Goal: Task Accomplishment & Management: Manage account settings

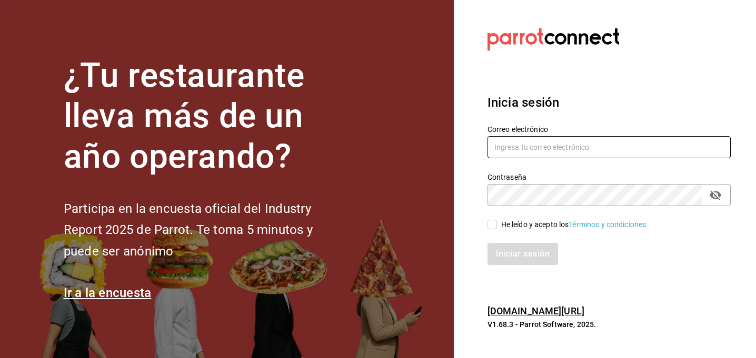
type input "[DOMAIN_NAME][EMAIL_ADDRESS][DOMAIN_NAME]"
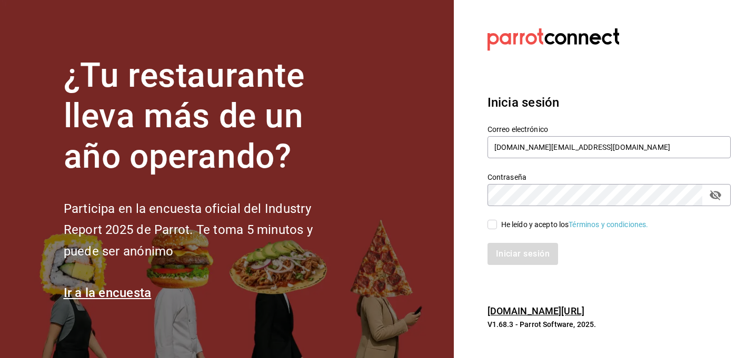
click at [494, 226] on input "He leído y acepto los Términos y condiciones." at bounding box center [491, 224] width 9 height 9
checkbox input "true"
click at [510, 254] on button "Iniciar sesión" at bounding box center [523, 254] width 72 height 22
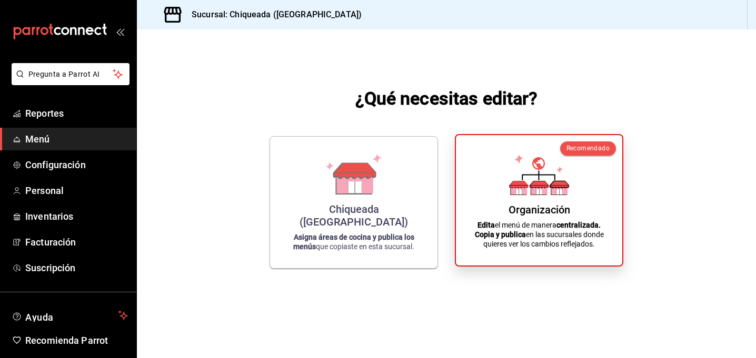
click at [510, 192] on icon at bounding box center [518, 190] width 16 height 10
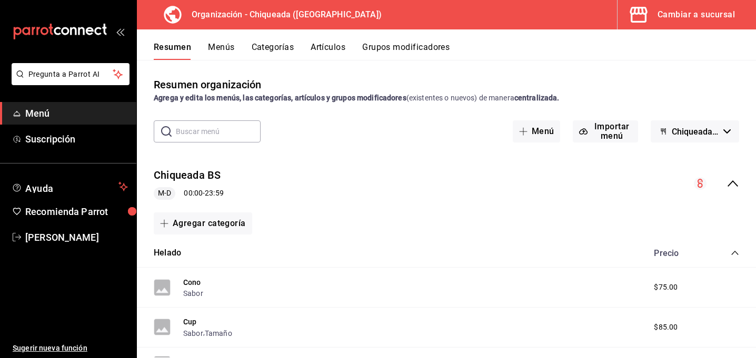
click at [328, 48] on button "Artículos" at bounding box center [328, 51] width 35 height 18
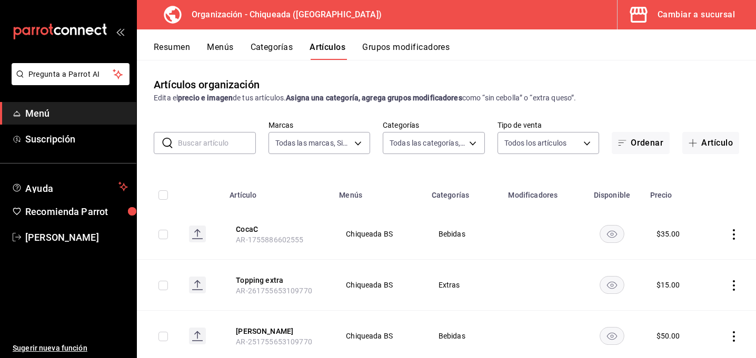
type input "73370423-3907-498f-a92e-02adfc43a2a7"
type input "1bc11e15-b689-40fb-99f9-cc6008f70d86,105dc590-bd85-4347-9e4e-7e3db8de7a1b,c77c1…"
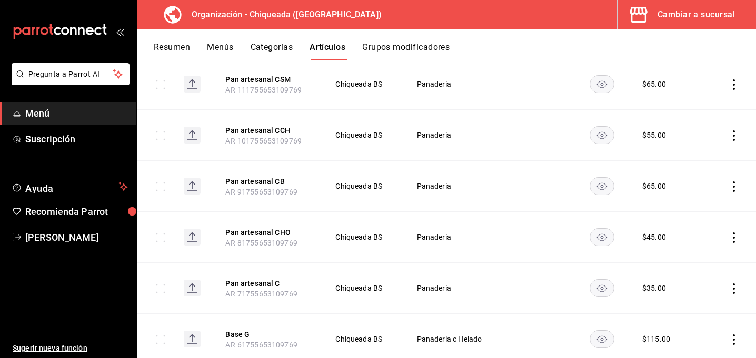
scroll to position [964, 0]
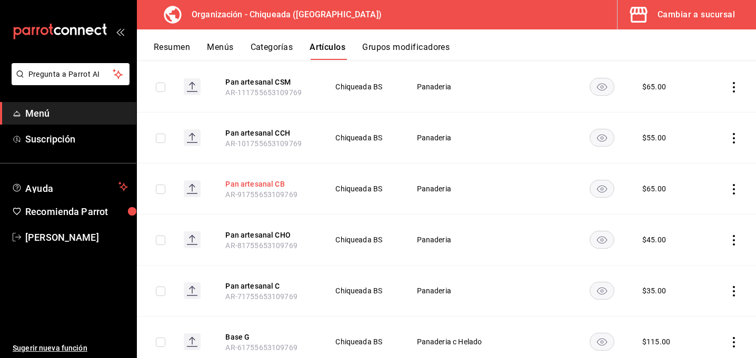
click at [273, 182] on button "Pan artesanal CB" at bounding box center [267, 184] width 84 height 11
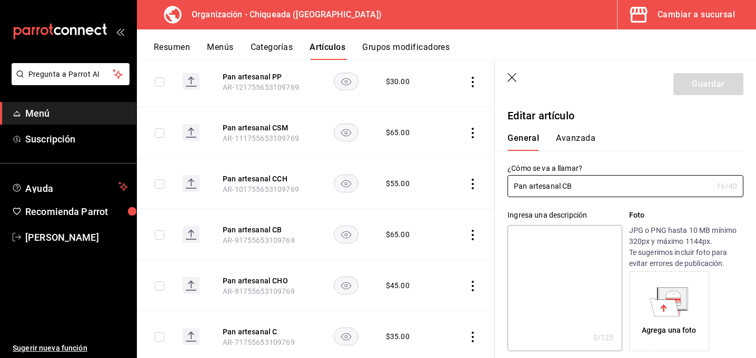
type input "$65.00"
drag, startPoint x: 595, startPoint y: 189, endPoint x: 487, endPoint y: 180, distance: 107.7
click at [487, 180] on main "Artículos organización Edita el precio e imagen de tus artículos. Asigna una ca…" at bounding box center [446, 209] width 619 height 298
type input "Pan artesanal CBerries"
click at [557, 142] on button "Avanzada" at bounding box center [575, 142] width 39 height 18
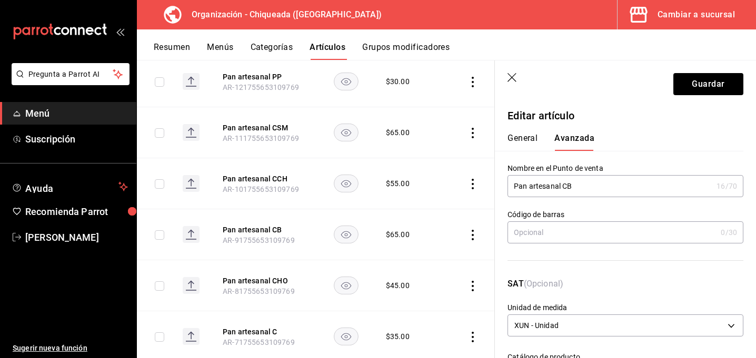
click at [587, 186] on input "Pan artesanal CB" at bounding box center [609, 186] width 205 height 21
type input "P"
paste input "Pan artesanal CBerries"
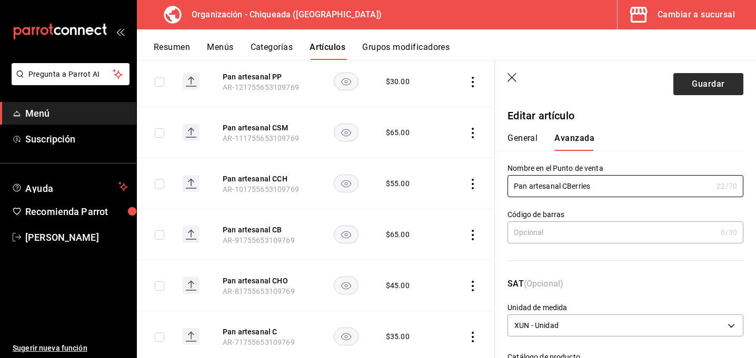
type input "Pan artesanal CBerries"
click at [707, 86] on button "Guardar" at bounding box center [708, 84] width 70 height 22
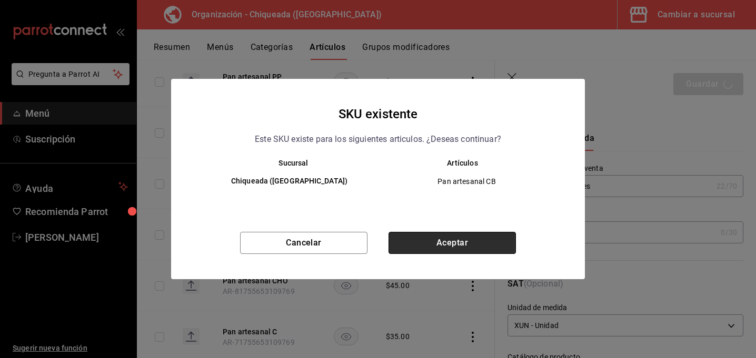
click at [450, 245] on button "Aceptar" at bounding box center [451, 243] width 127 height 22
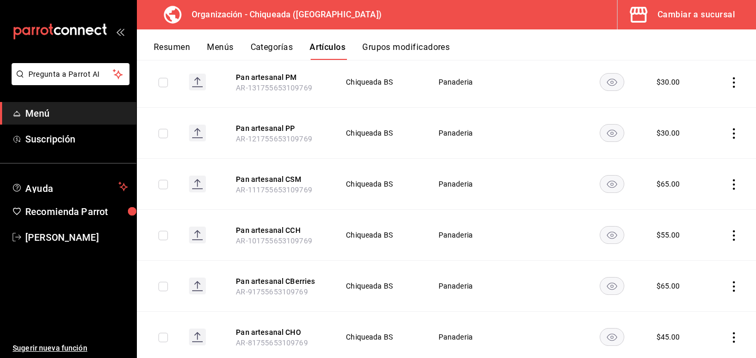
scroll to position [880, 0]
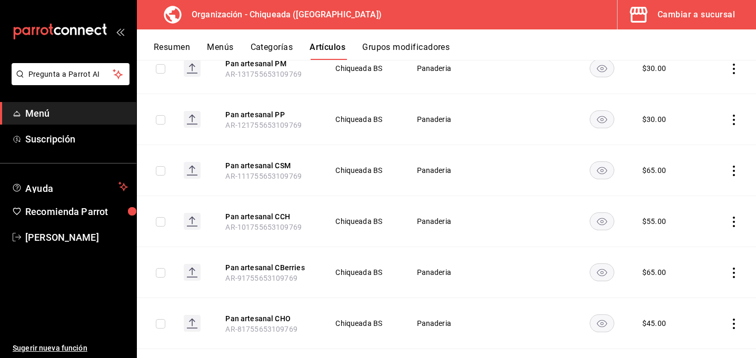
click at [735, 219] on icon "actions" at bounding box center [733, 222] width 11 height 11
click at [699, 248] on span "Editar" at bounding box center [701, 246] width 27 height 11
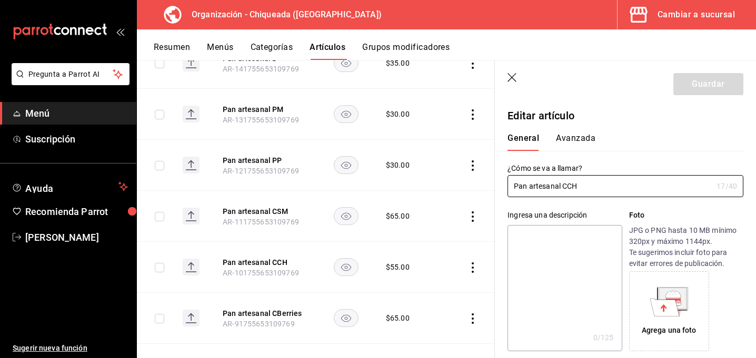
type input "$55.00"
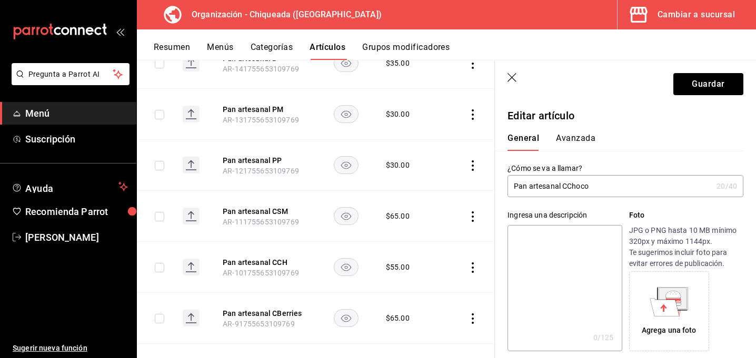
click at [566, 188] on input "Pan artesanal CChoco" at bounding box center [609, 186] width 205 height 21
drag, startPoint x: 594, startPoint y: 186, endPoint x: 490, endPoint y: 167, distance: 104.8
click at [490, 167] on main "Artículos organización Edita el precio e imagen de tus artículos. Asigna una ca…" at bounding box center [446, 209] width 619 height 298
type input "Pan artesanal CChoco"
click at [590, 134] on button "Avanzada" at bounding box center [575, 142] width 39 height 18
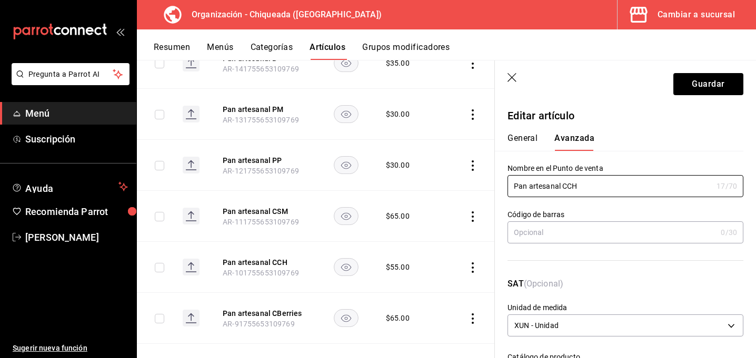
drag, startPoint x: 590, startPoint y: 188, endPoint x: 483, endPoint y: 168, distance: 109.1
click at [483, 168] on main "Artículos organización Edita el precio e imagen de tus artículos. Asigna una ca…" at bounding box center [446, 209] width 619 height 298
paste input "hoco"
type input "Pan artesanal CChoco"
click at [727, 82] on button "Guardar" at bounding box center [708, 84] width 70 height 22
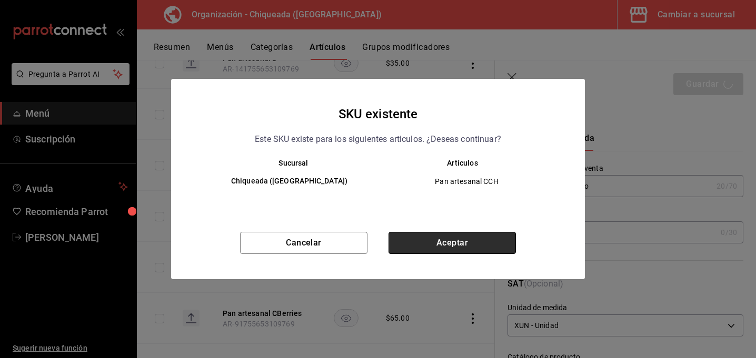
click at [446, 245] on button "Aceptar" at bounding box center [451, 243] width 127 height 22
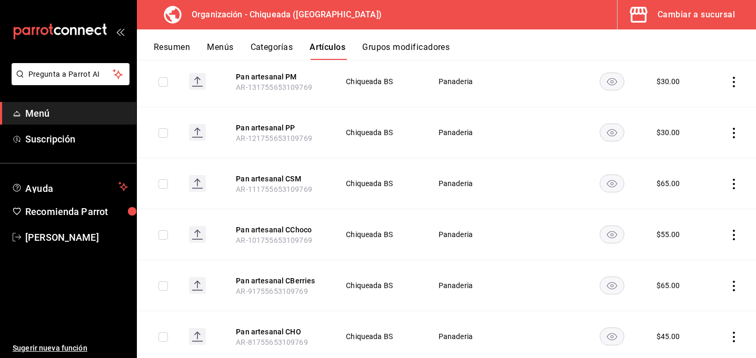
scroll to position [868, 0]
click at [731, 187] on icon "actions" at bounding box center [733, 183] width 11 height 11
click at [689, 206] on span "Editar" at bounding box center [701, 207] width 27 height 11
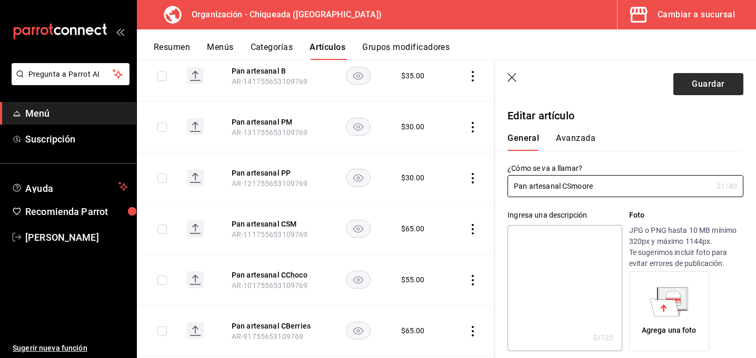
type input "Pan artesanal CSmoore"
click at [708, 88] on button "Guardar" at bounding box center [708, 84] width 70 height 22
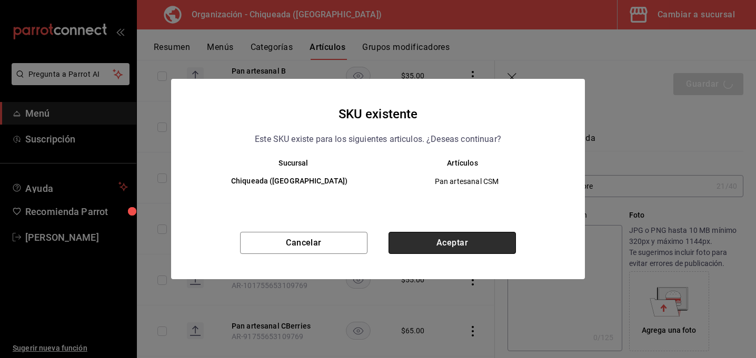
click at [484, 238] on button "Aceptar" at bounding box center [451, 243] width 127 height 22
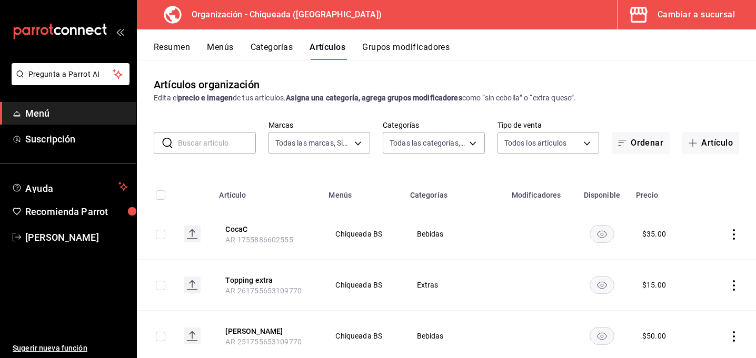
click at [235, 46] on div "Resumen Menús Categorías Artículos Grupos modificadores" at bounding box center [455, 51] width 602 height 18
click at [222, 52] on button "Menús" at bounding box center [220, 51] width 26 height 18
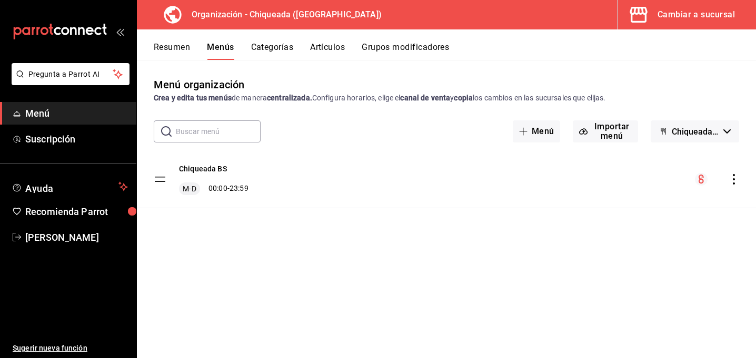
click at [734, 178] on icon "actions" at bounding box center [733, 179] width 11 height 11
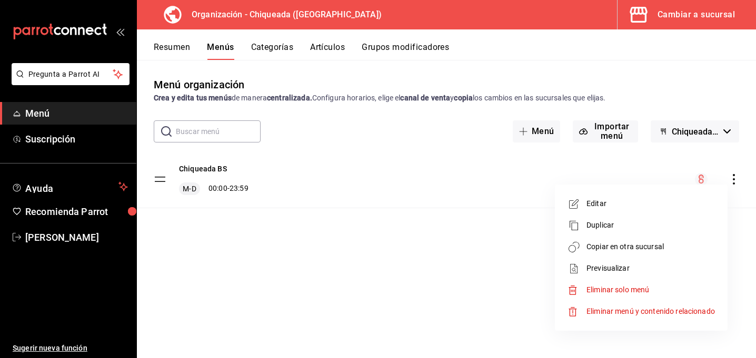
click at [642, 252] on span "Copiar en otra sucursal" at bounding box center [650, 247] width 128 height 11
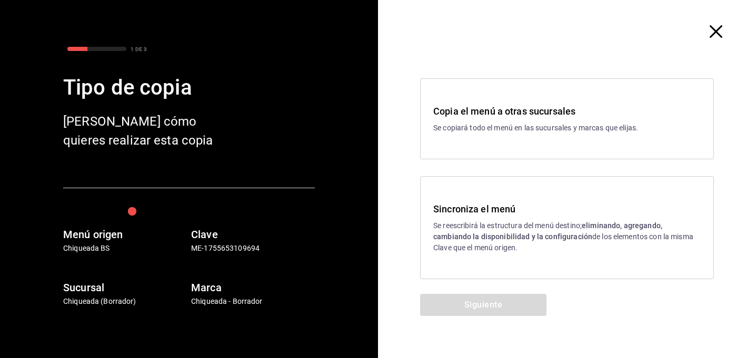
click at [494, 218] on div "Sincroniza el menú Se reescribirá la estructura del menú destino; eliminando, a…" at bounding box center [566, 228] width 267 height 52
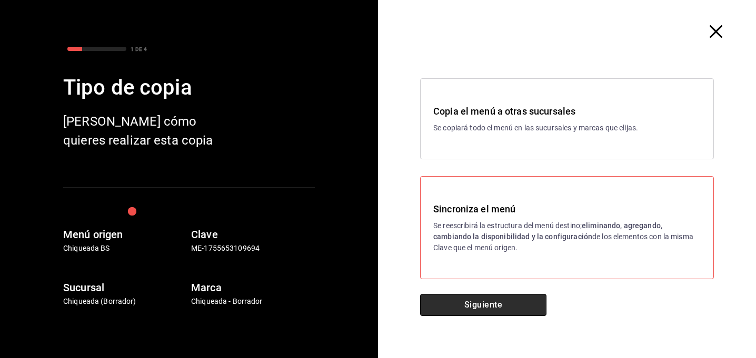
click at [508, 307] on button "Siguiente" at bounding box center [483, 305] width 126 height 22
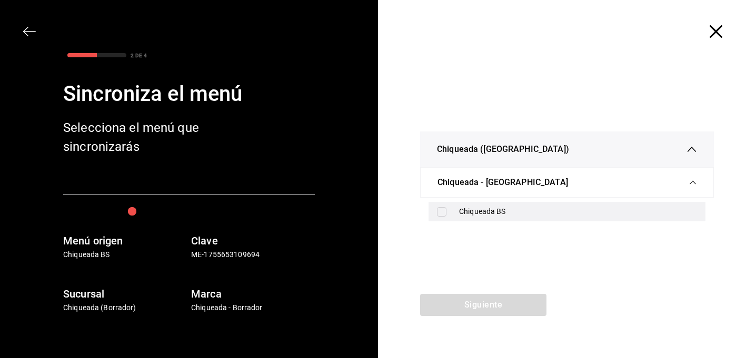
click at [561, 205] on div "Chiqueada BS" at bounding box center [566, 211] width 277 height 19
checkbox input "true"
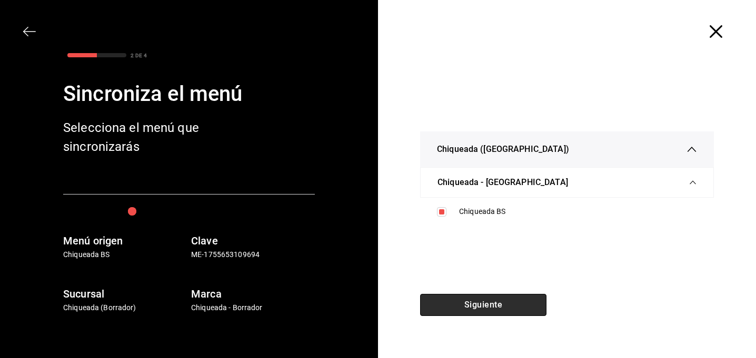
click at [519, 297] on button "Siguiente" at bounding box center [483, 305] width 126 height 22
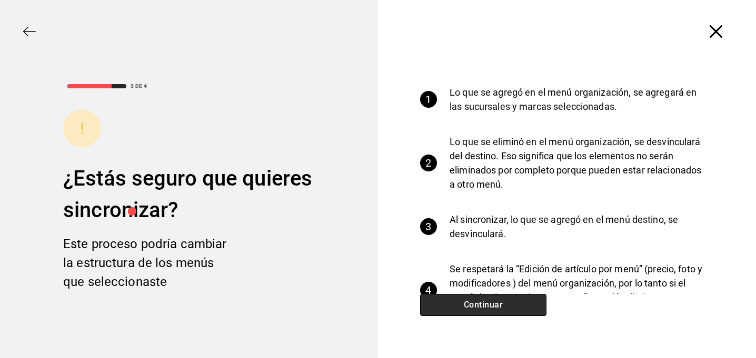
click at [526, 301] on button "Continuar" at bounding box center [483, 305] width 126 height 22
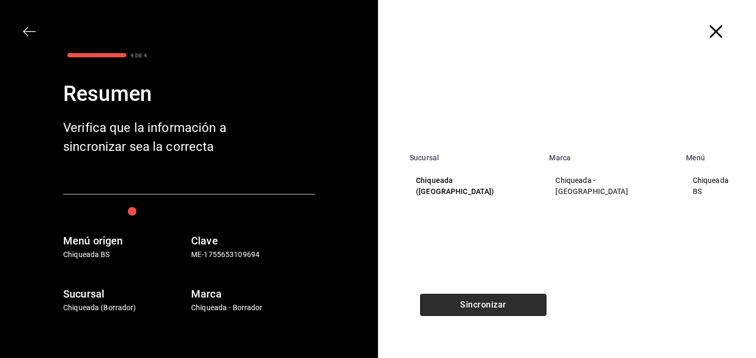
click at [520, 307] on button "Sincronizar" at bounding box center [483, 305] width 126 height 22
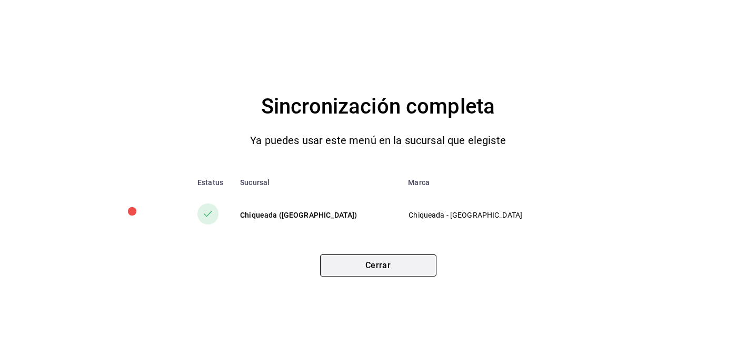
click at [409, 266] on button "Cerrar" at bounding box center [378, 266] width 116 height 22
